Goal: Information Seeking & Learning: Find contact information

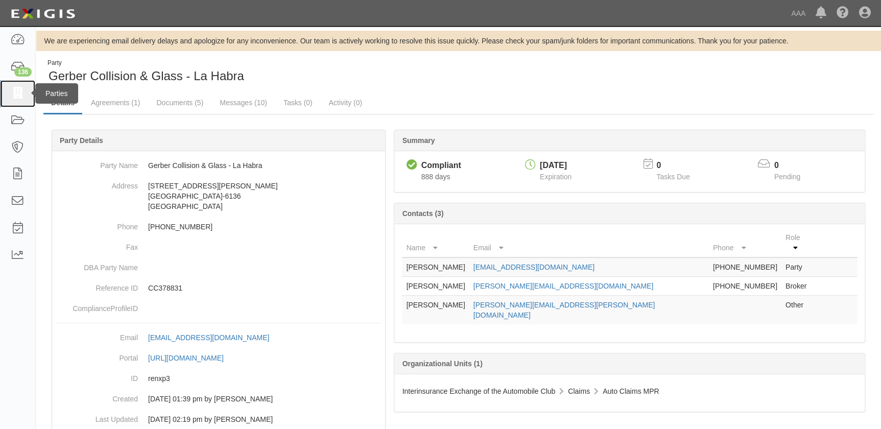
click at [16, 94] on icon at bounding box center [17, 94] width 14 height 12
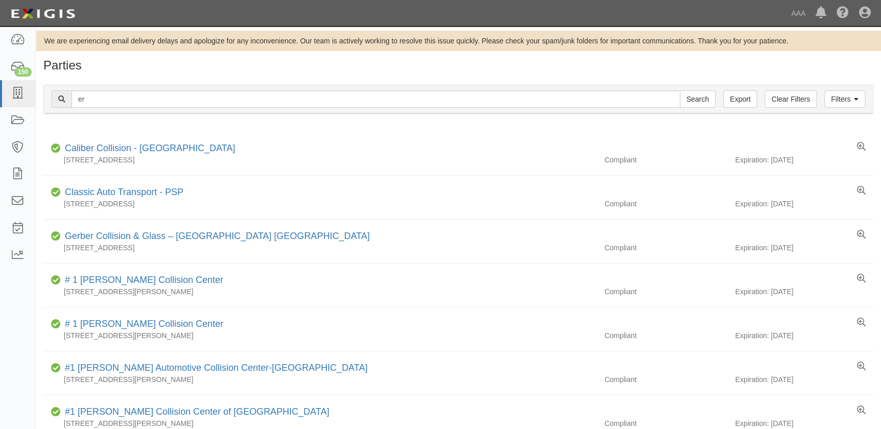
type input "e"
type input "sterling"
click at [679, 90] on input "Search" at bounding box center [697, 98] width 36 height 17
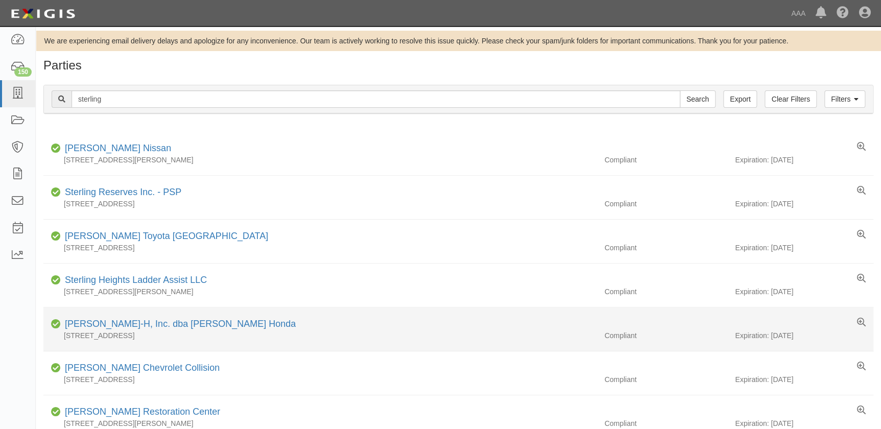
scroll to position [185, 0]
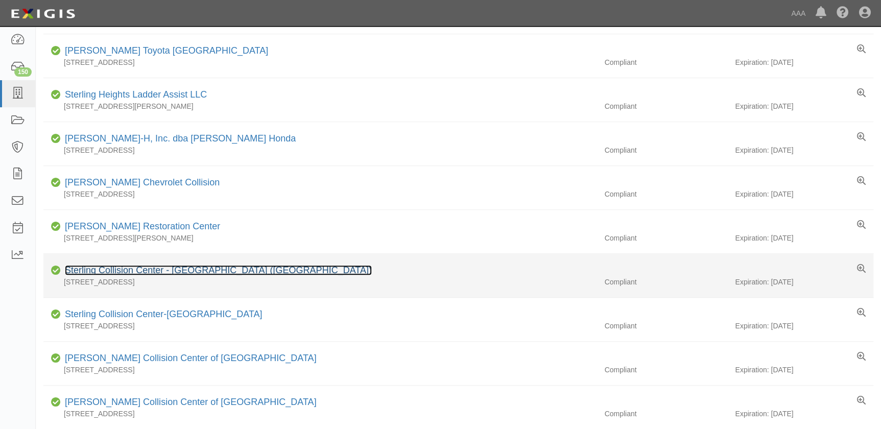
click at [217, 272] on link "Sterling Collision Center - [GEOGRAPHIC_DATA] ([GEOGRAPHIC_DATA])" at bounding box center [218, 270] width 307 height 10
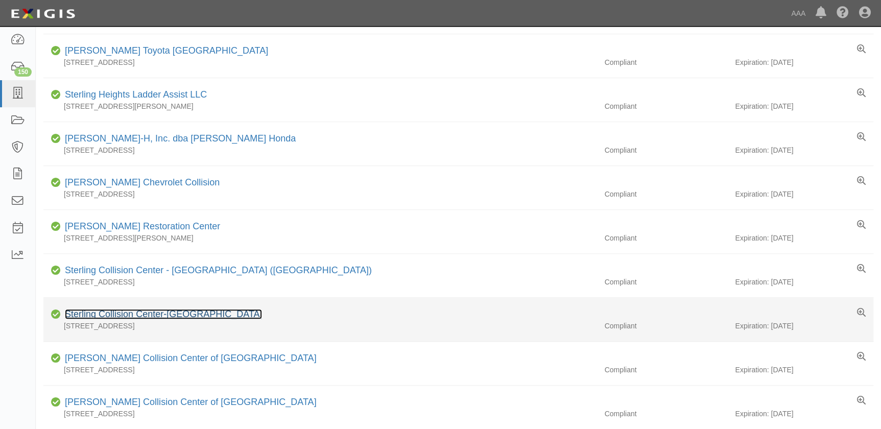
click at [172, 312] on link "Sterling Collision Center-[GEOGRAPHIC_DATA]" at bounding box center [163, 314] width 197 height 10
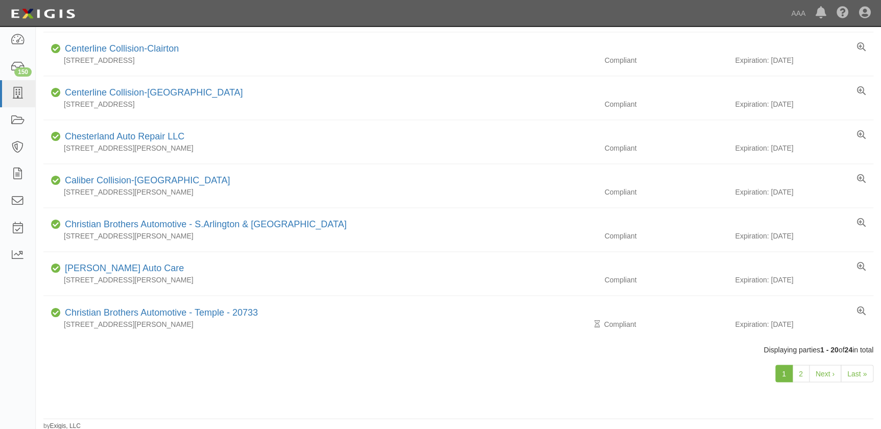
scroll to position [0, 0]
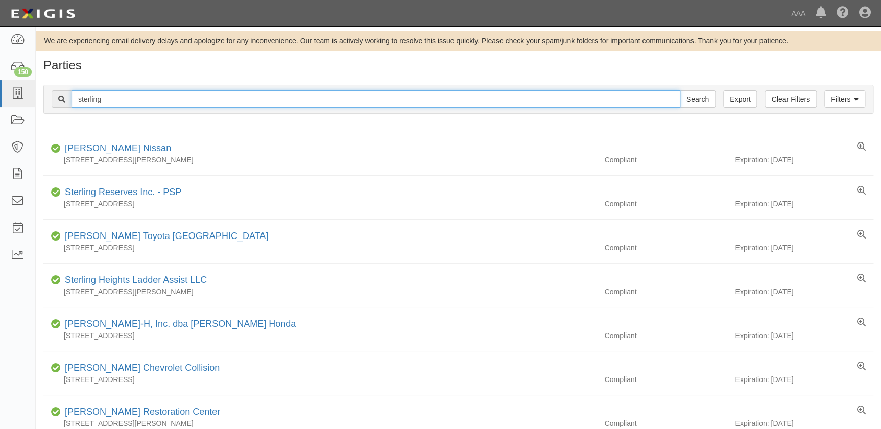
click at [175, 101] on input "sterling" at bounding box center [375, 98] width 609 height 17
type input "sterling airway"
click at [679, 90] on input "Search" at bounding box center [697, 98] width 36 height 17
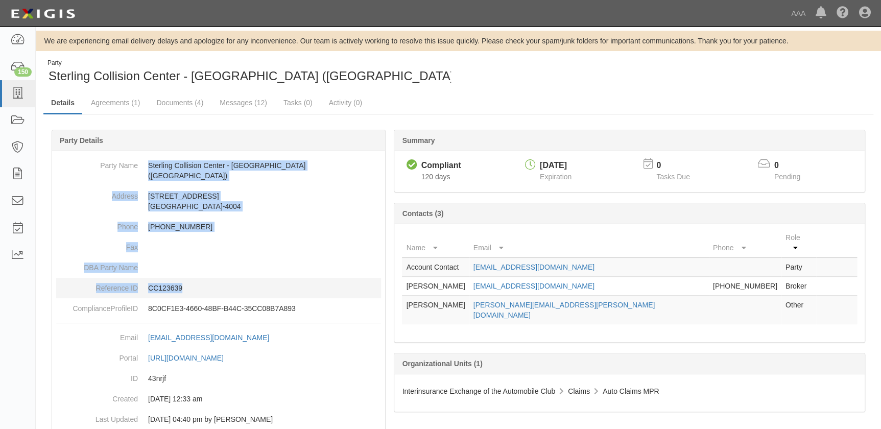
drag, startPoint x: 145, startPoint y: 162, endPoint x: 247, endPoint y: 279, distance: 154.2
click at [247, 279] on dl "Party Name Sterling Collision Center - [GEOGRAPHIC_DATA] (Kiosk) Address [STREE…" at bounding box center [218, 236] width 325 height 163
copy dl "[GEOGRAPHIC_DATA] - [GEOGRAPHIC_DATA] (Kiosk) Address [STREET_ADDRESS][PHONE_NU…"
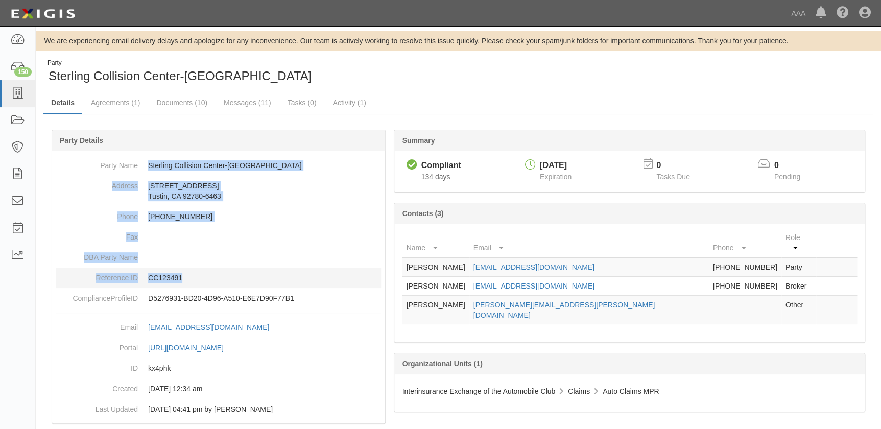
drag, startPoint x: 152, startPoint y: 166, endPoint x: 216, endPoint y: 271, distance: 122.4
click at [216, 271] on dl "Party Name Sterling Collision Center-Tustin Address 1111 Bell Avenue Suite B Tu…" at bounding box center [218, 231] width 325 height 153
copy dl "Sterling Collision Center-Tustin Address 1111 Bell Avenue Suite B Tustin, CA 92…"
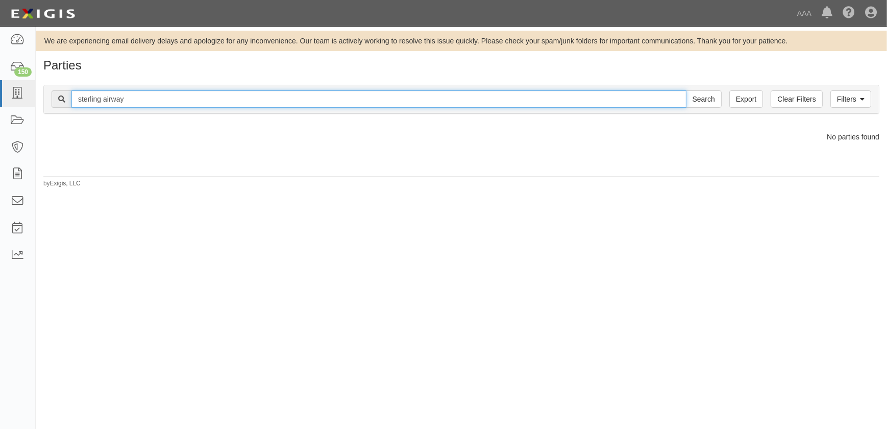
drag, startPoint x: 116, startPoint y: 96, endPoint x: 103, endPoint y: 96, distance: 13.3
click at [103, 96] on input "sterling airway" at bounding box center [378, 98] width 615 height 17
type input "sterling"
click at [172, 102] on input "sterling" at bounding box center [378, 98] width 615 height 17
click at [686, 90] on input "Search" at bounding box center [704, 98] width 36 height 17
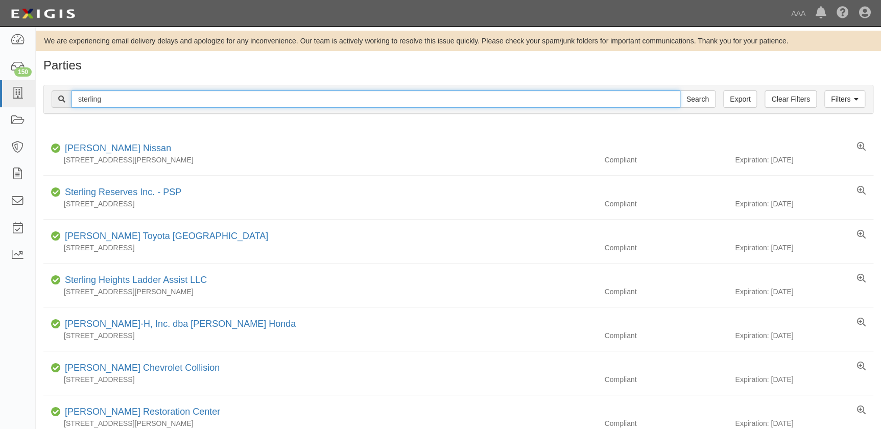
drag, startPoint x: 118, startPoint y: 102, endPoint x: 51, endPoint y: 92, distance: 67.5
click at [54, 93] on div "sterling Search" at bounding box center [384, 98] width 664 height 17
type input "[GEOGRAPHIC_DATA]"
click at [679, 90] on input "Search" at bounding box center [697, 98] width 36 height 17
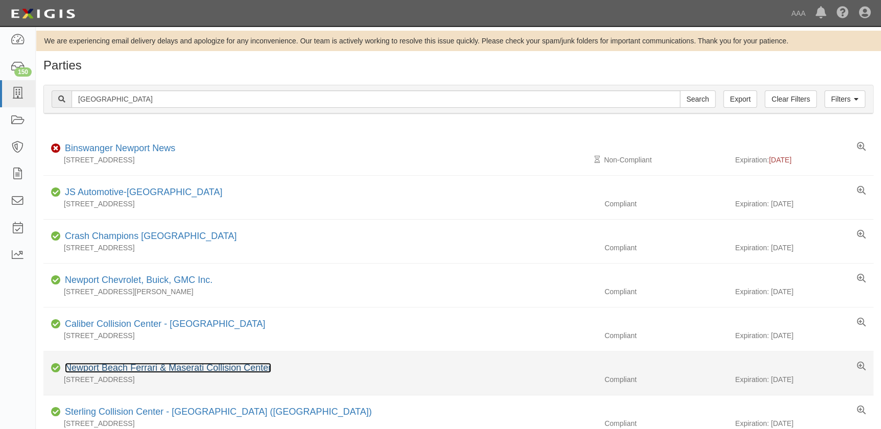
click at [205, 366] on link "Newport Beach Ferrari & Maserati Collision Center" at bounding box center [168, 367] width 206 height 10
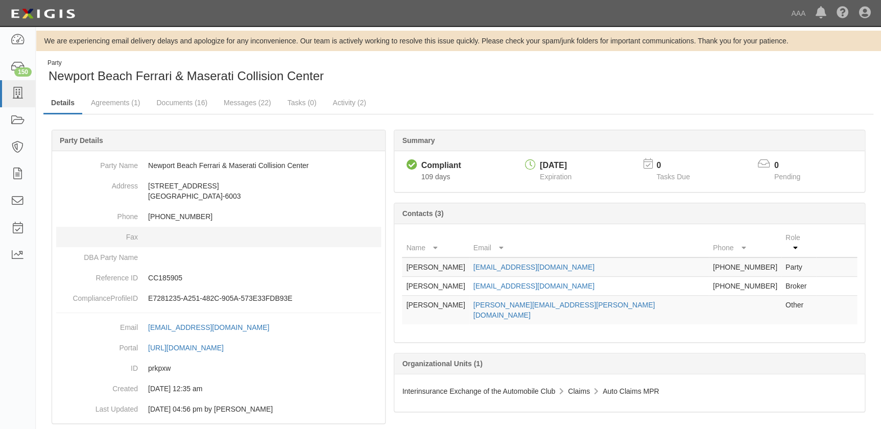
click at [250, 228] on dd at bounding box center [218, 237] width 325 height 20
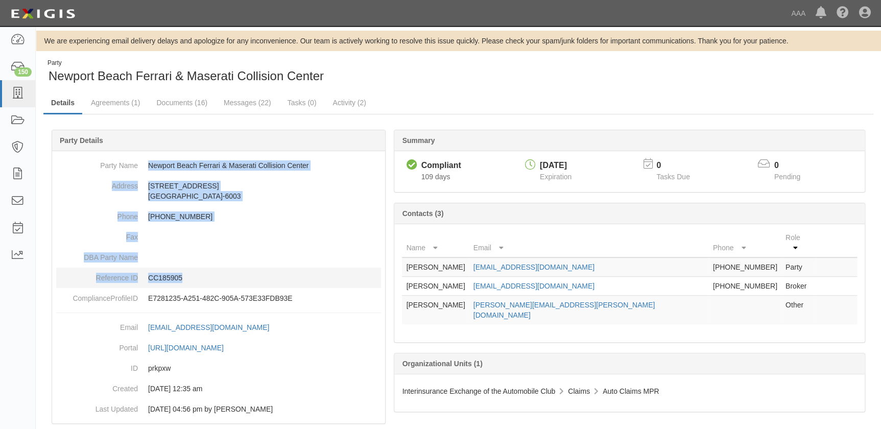
drag, startPoint x: 148, startPoint y: 164, endPoint x: 234, endPoint y: 272, distance: 137.6
click at [234, 272] on dl "Party Name [GEOGRAPHIC_DATA] Ferrari & Maserati Collision Center Address [STREE…" at bounding box center [218, 231] width 325 height 153
copy dl "[GEOGRAPHIC_DATA] & Maserati Collision Center Address [STREET_ADDRESS][PHONE_NU…"
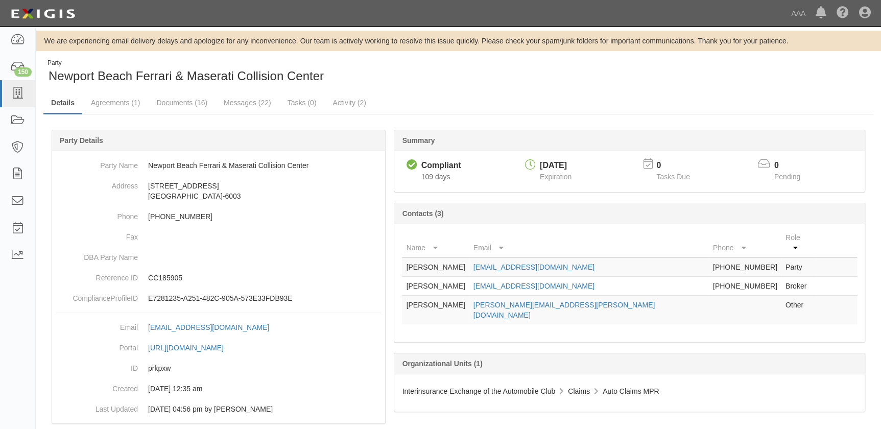
click at [401, 83] on div "Party Newport Beach Ferrari & Maserati Collision Center" at bounding box center [246, 72] width 407 height 26
